Goal: Navigation & Orientation: Go to known website

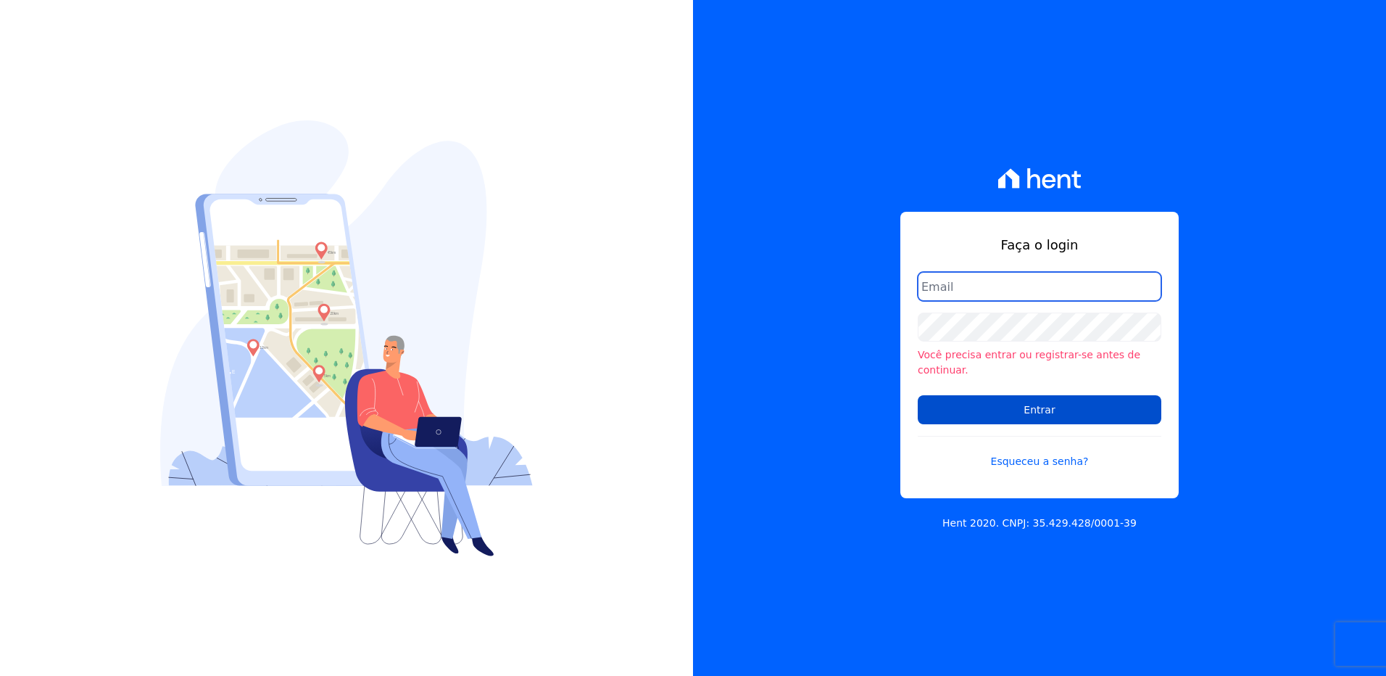
type input "[PERSON_NAME][EMAIL_ADDRESS][DOMAIN_NAME]"
click at [1054, 404] on input "Entrar" at bounding box center [1040, 409] width 244 height 29
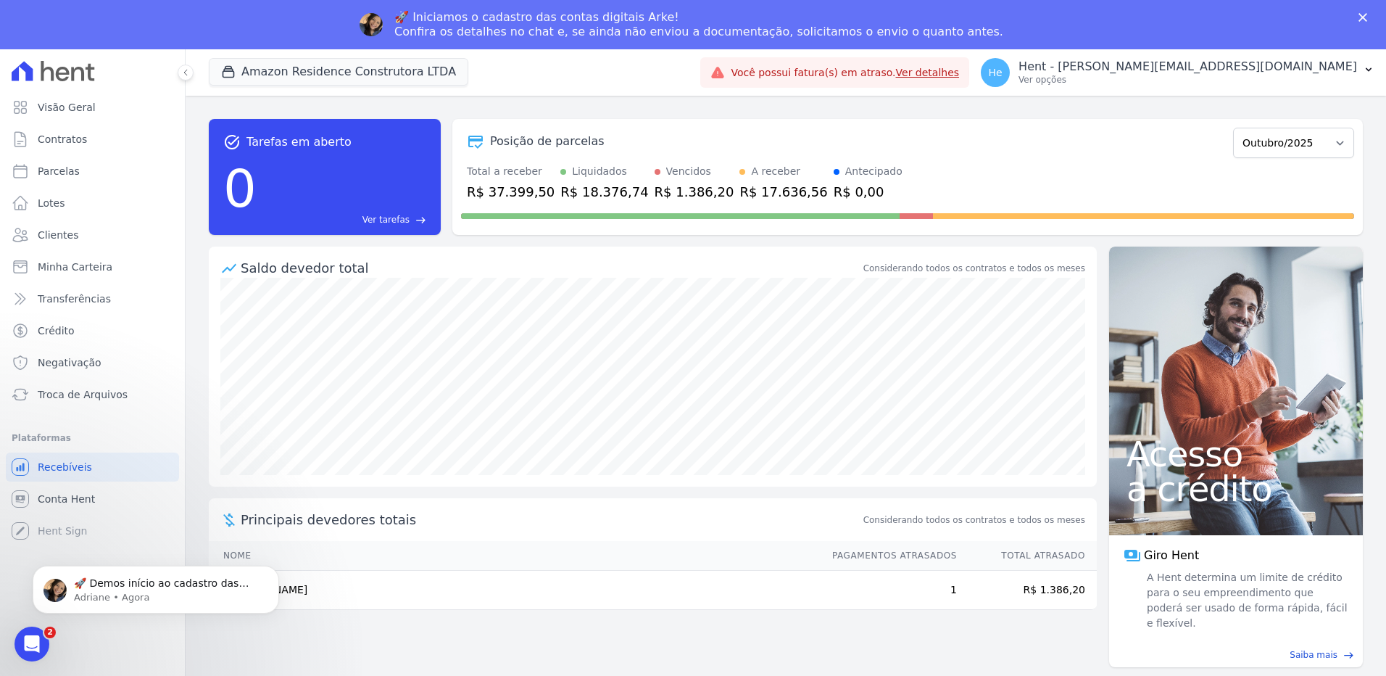
click at [1364, 19] on polygon "Fechar" at bounding box center [1363, 17] width 9 height 9
